Goal: Check status

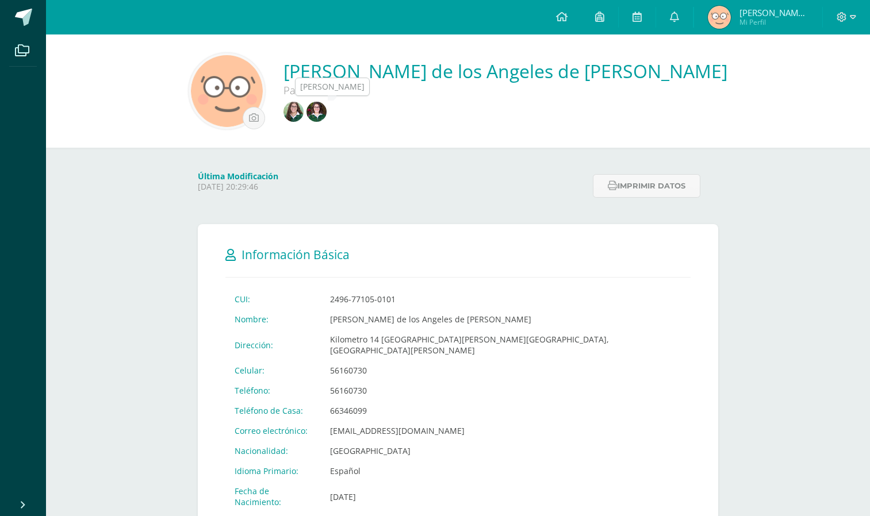
click at [304, 119] on img at bounding box center [293, 112] width 20 height 20
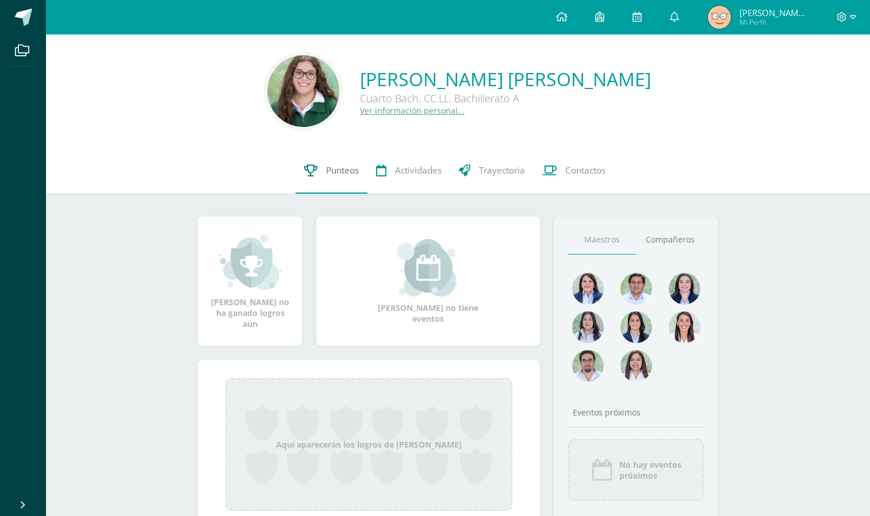
click at [332, 179] on link "Punteos" at bounding box center [332, 171] width 72 height 46
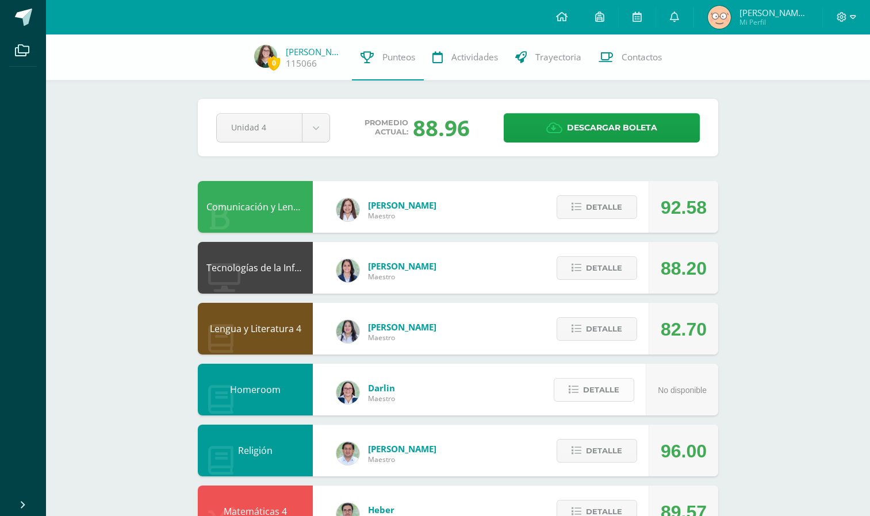
scroll to position [410, 0]
